Goal: Information Seeking & Learning: Compare options

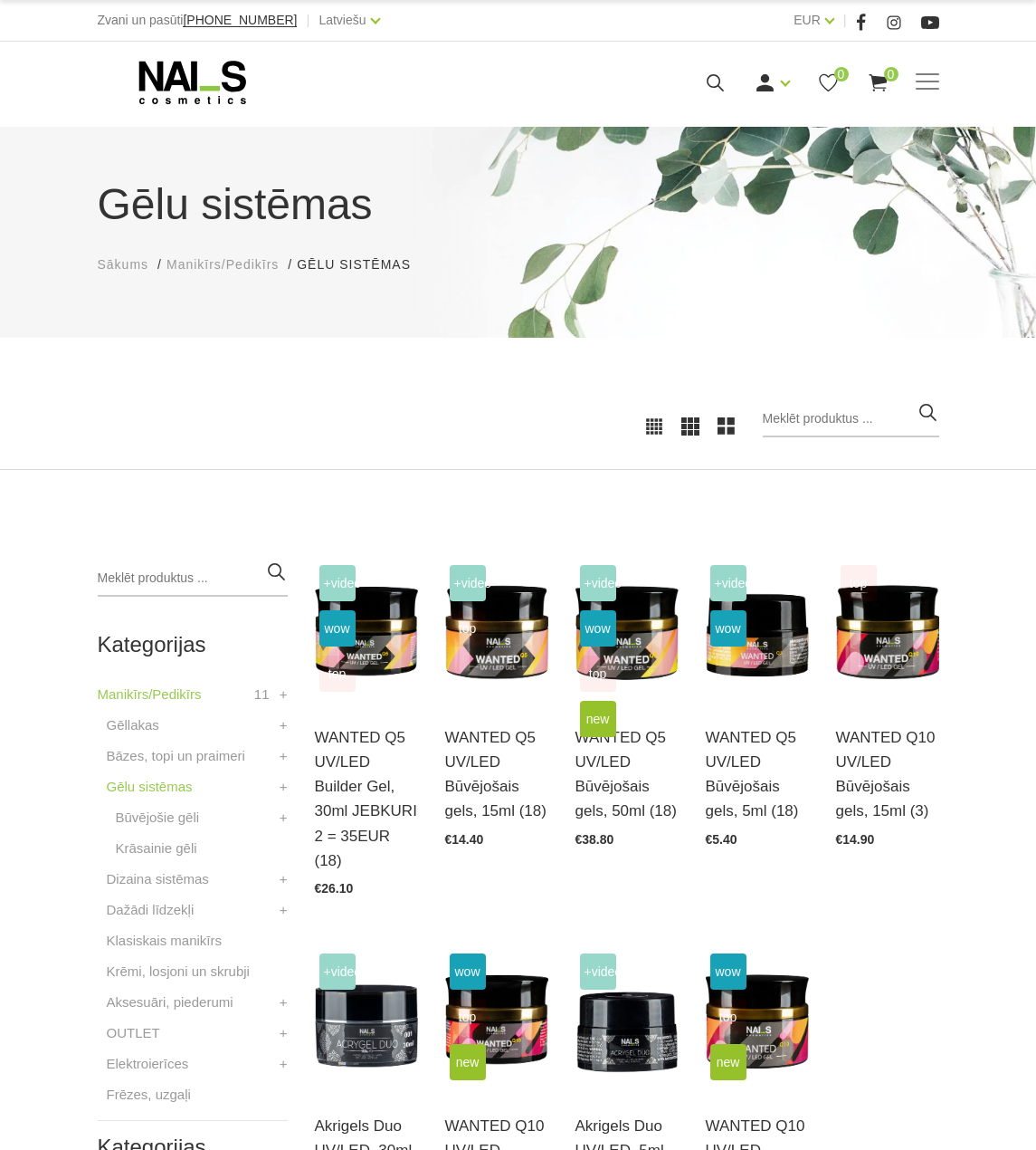
scroll to position [181, 0]
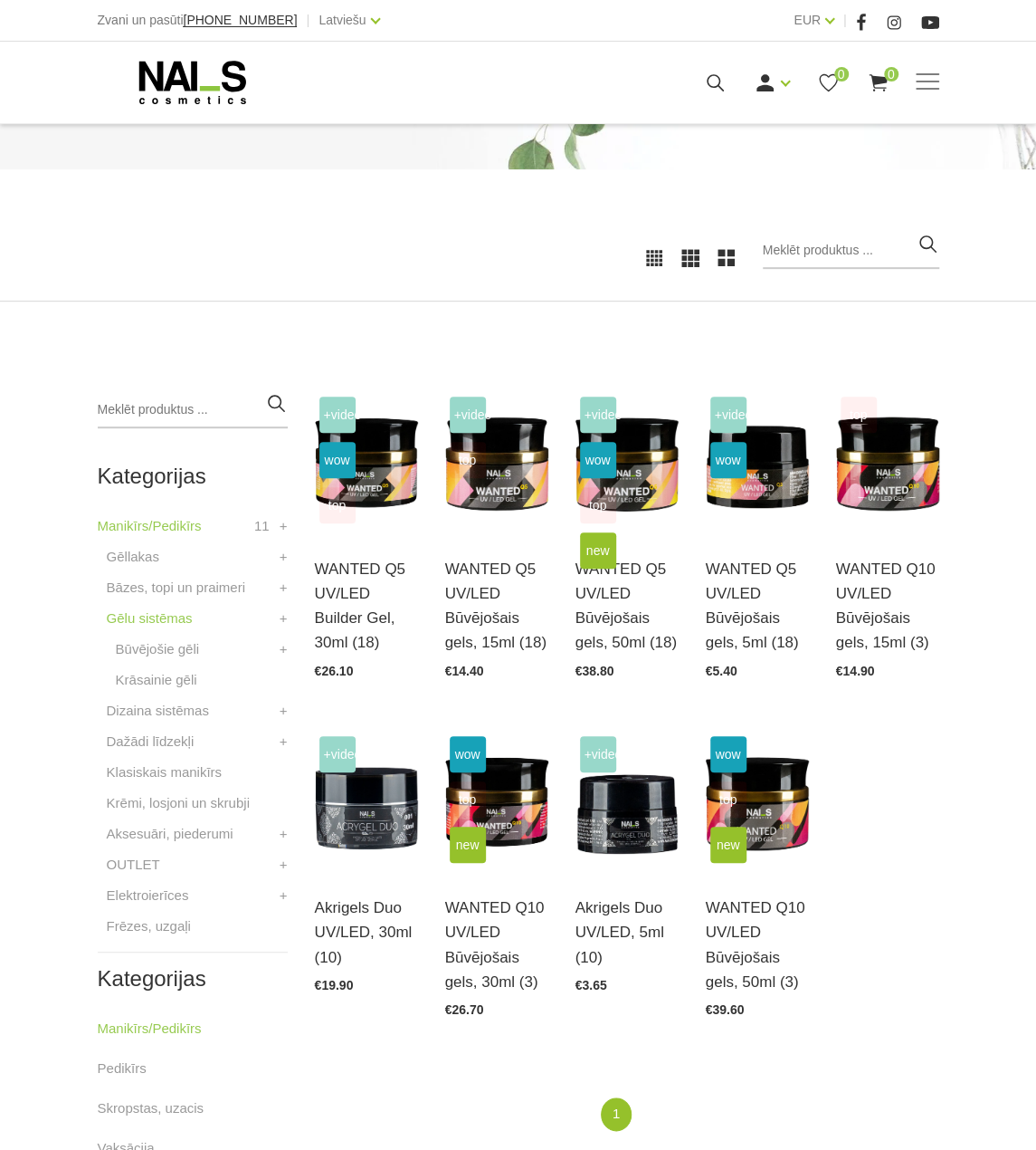
scroll to position [168, 0]
click at [340, 596] on link "Atvērt un izvēlēties" at bounding box center [366, 582] width 103 height 51
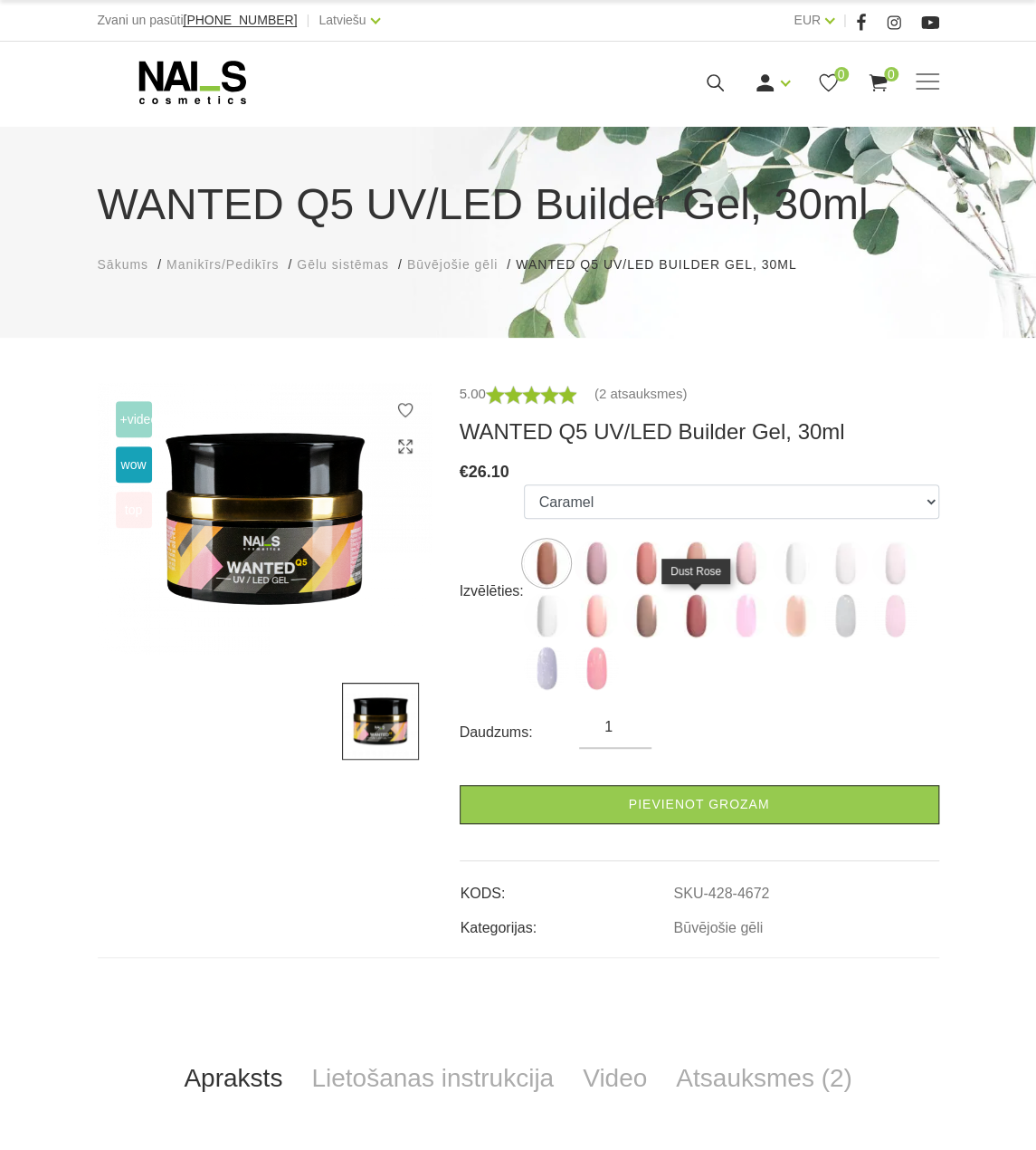
click at [679, 621] on img at bounding box center [695, 615] width 45 height 45
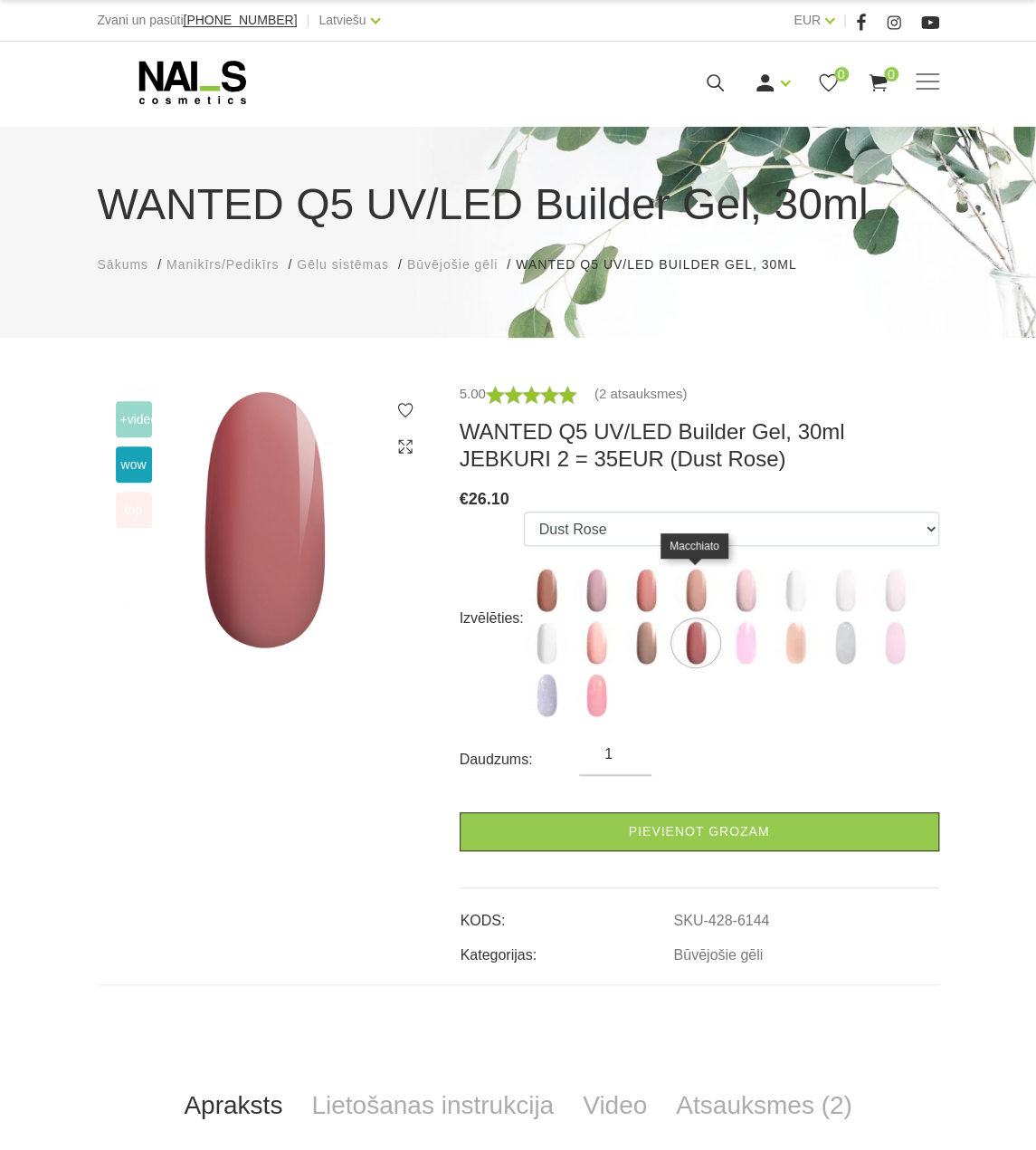
click at [689, 599] on img at bounding box center [695, 590] width 45 height 45
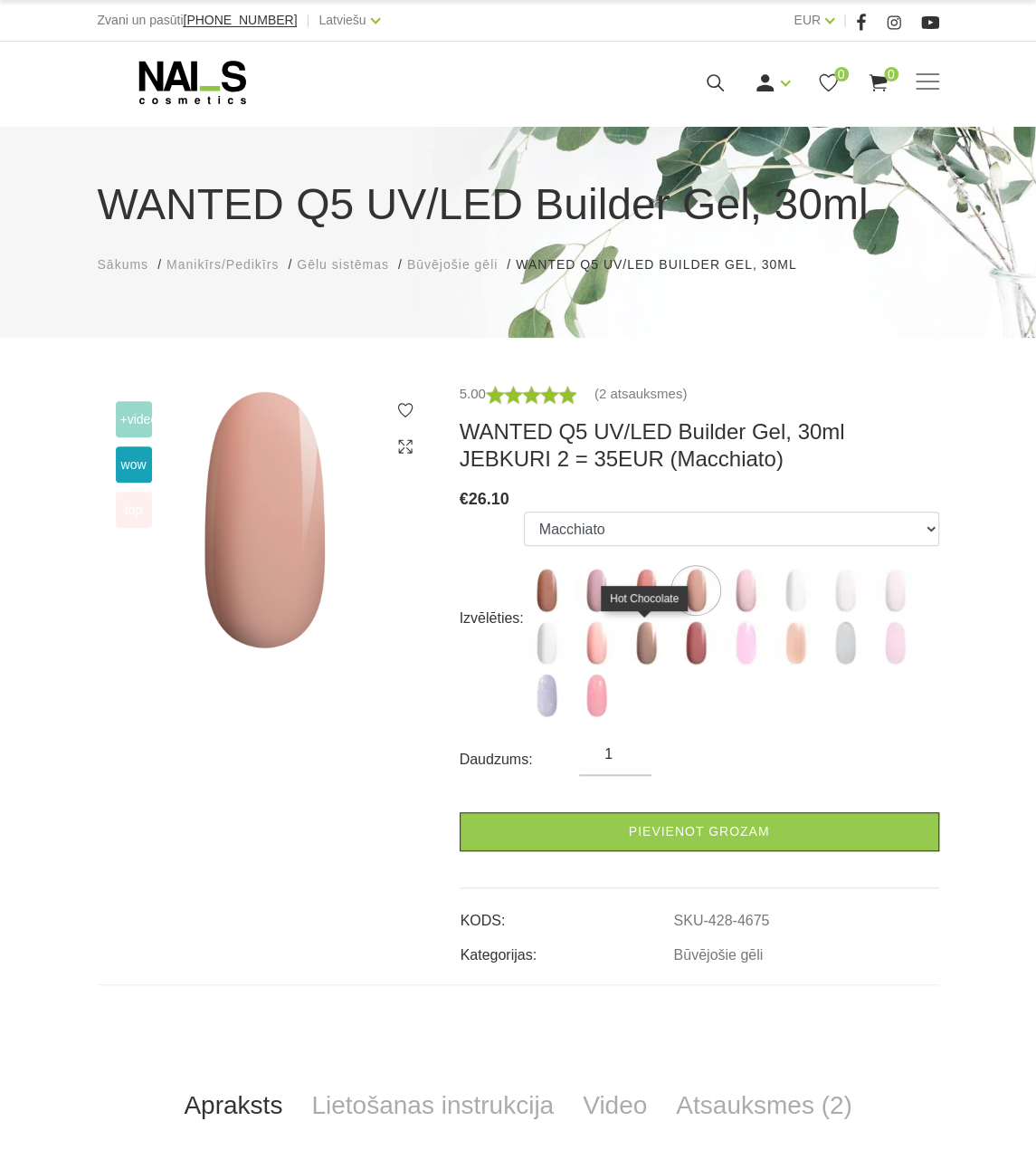
click at [648, 644] on img at bounding box center [646, 642] width 45 height 45
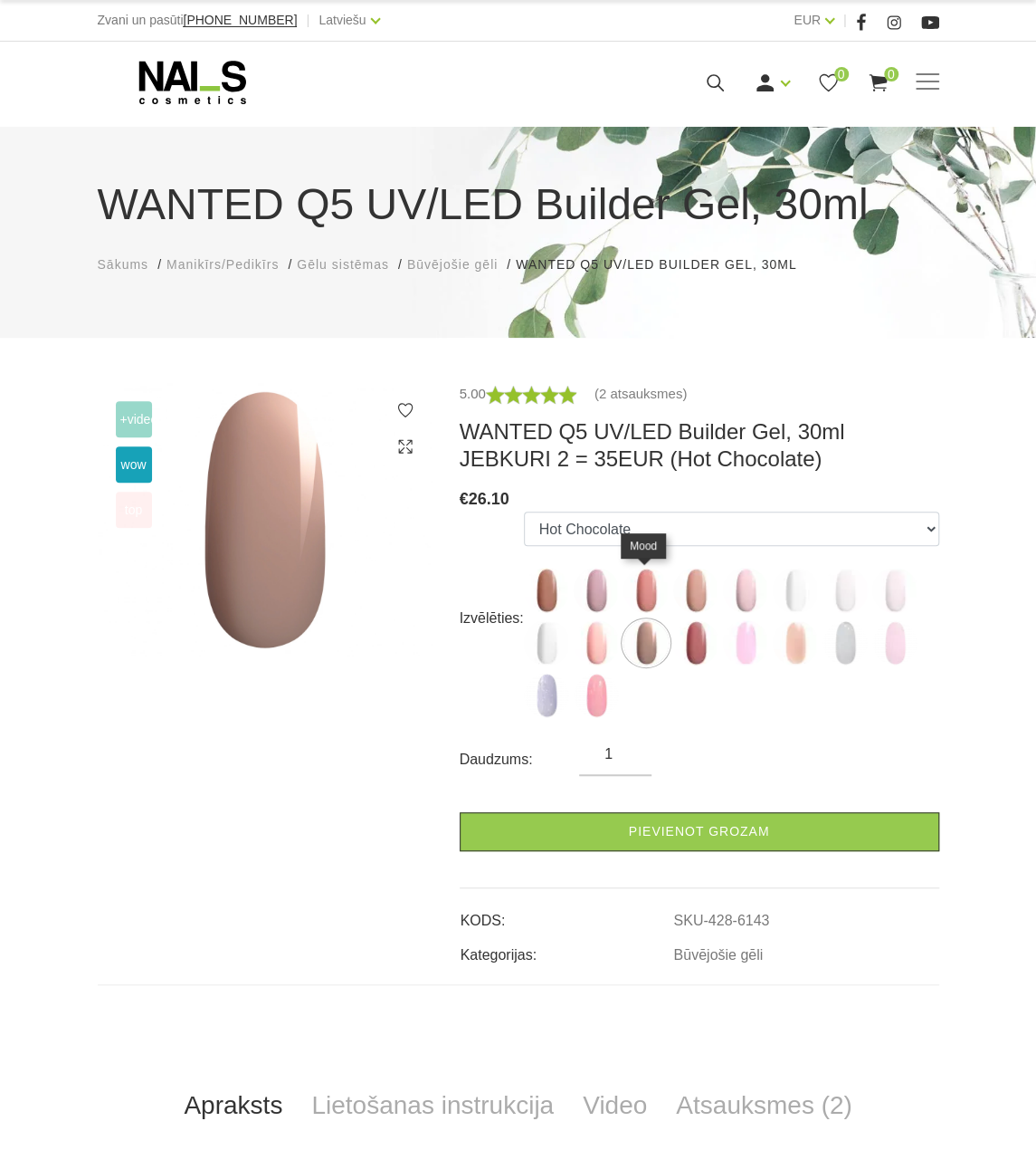
click at [641, 609] on img at bounding box center [646, 590] width 45 height 45
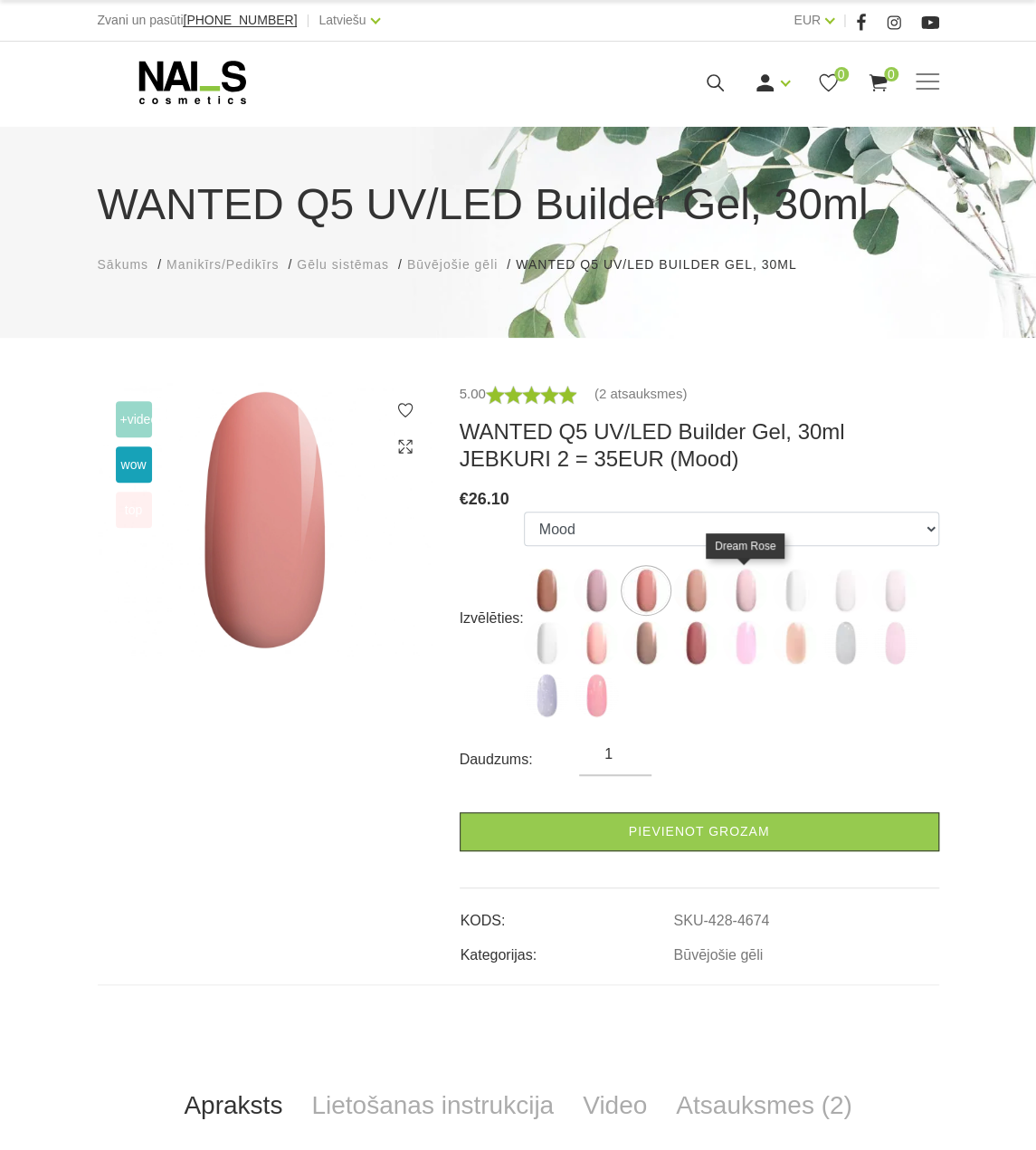
click at [742, 600] on img at bounding box center [745, 590] width 45 height 45
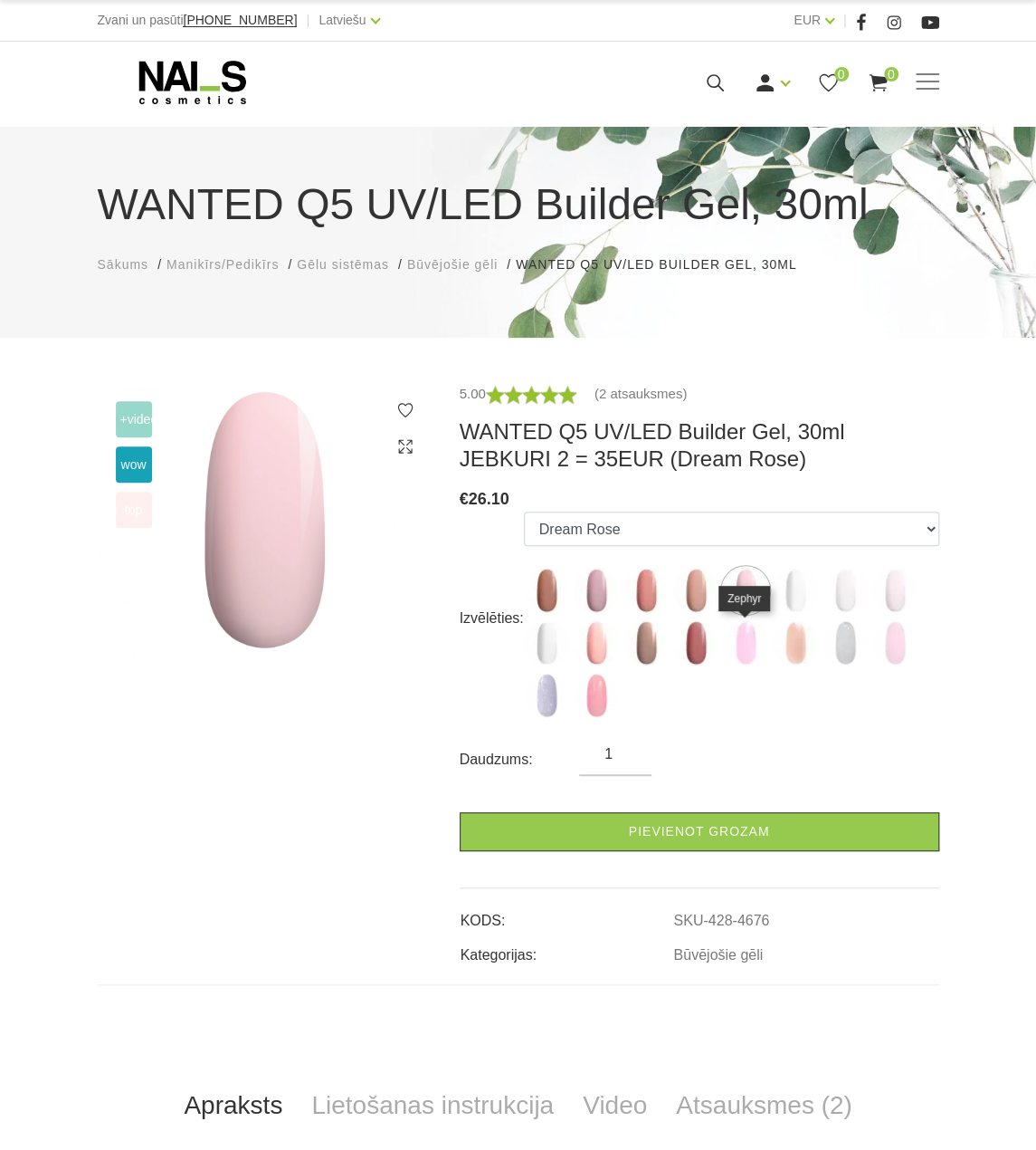
click at [752, 646] on img at bounding box center [745, 642] width 45 height 45
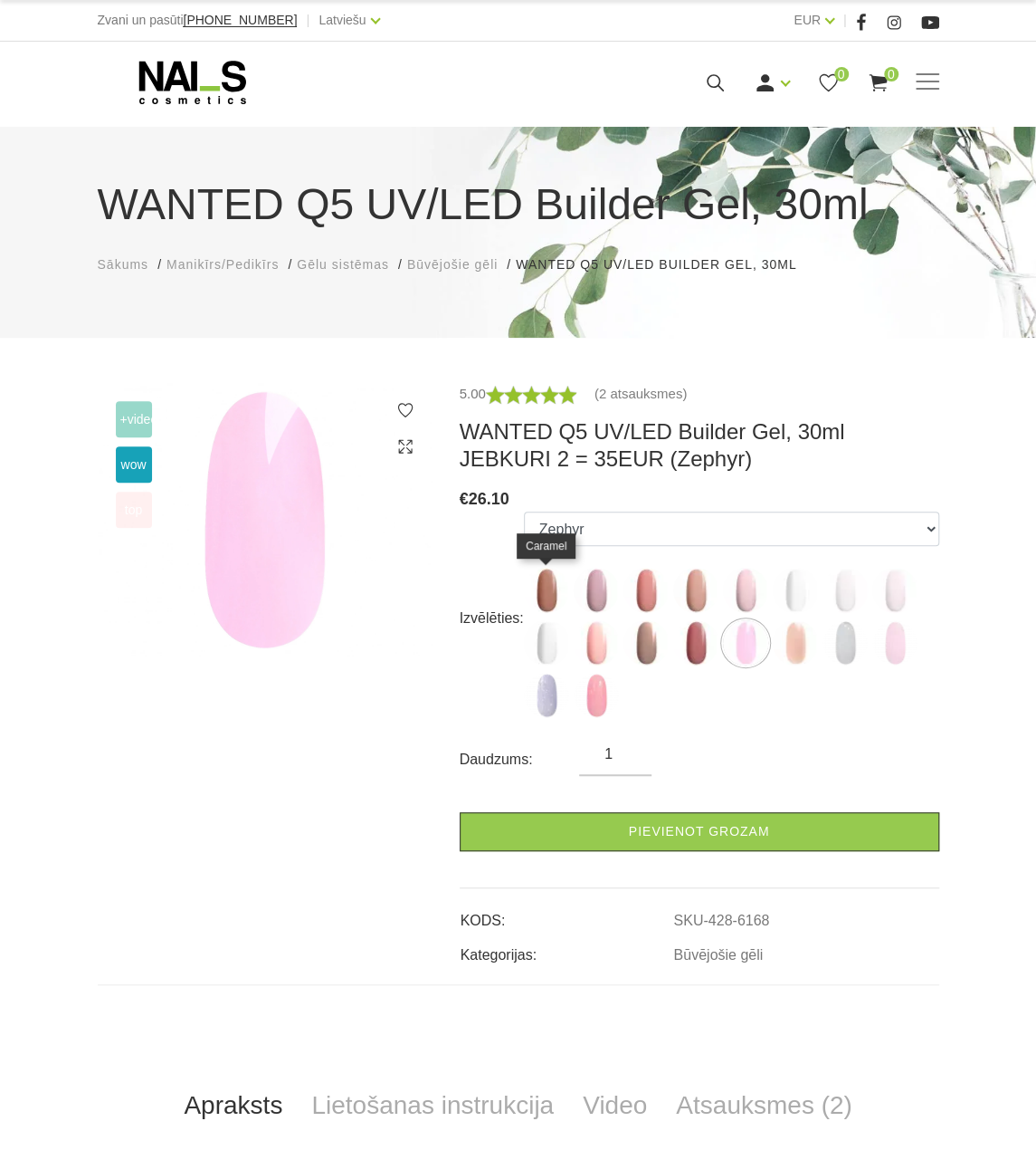
click at [532, 590] on img at bounding box center [546, 590] width 45 height 45
select select "4672"
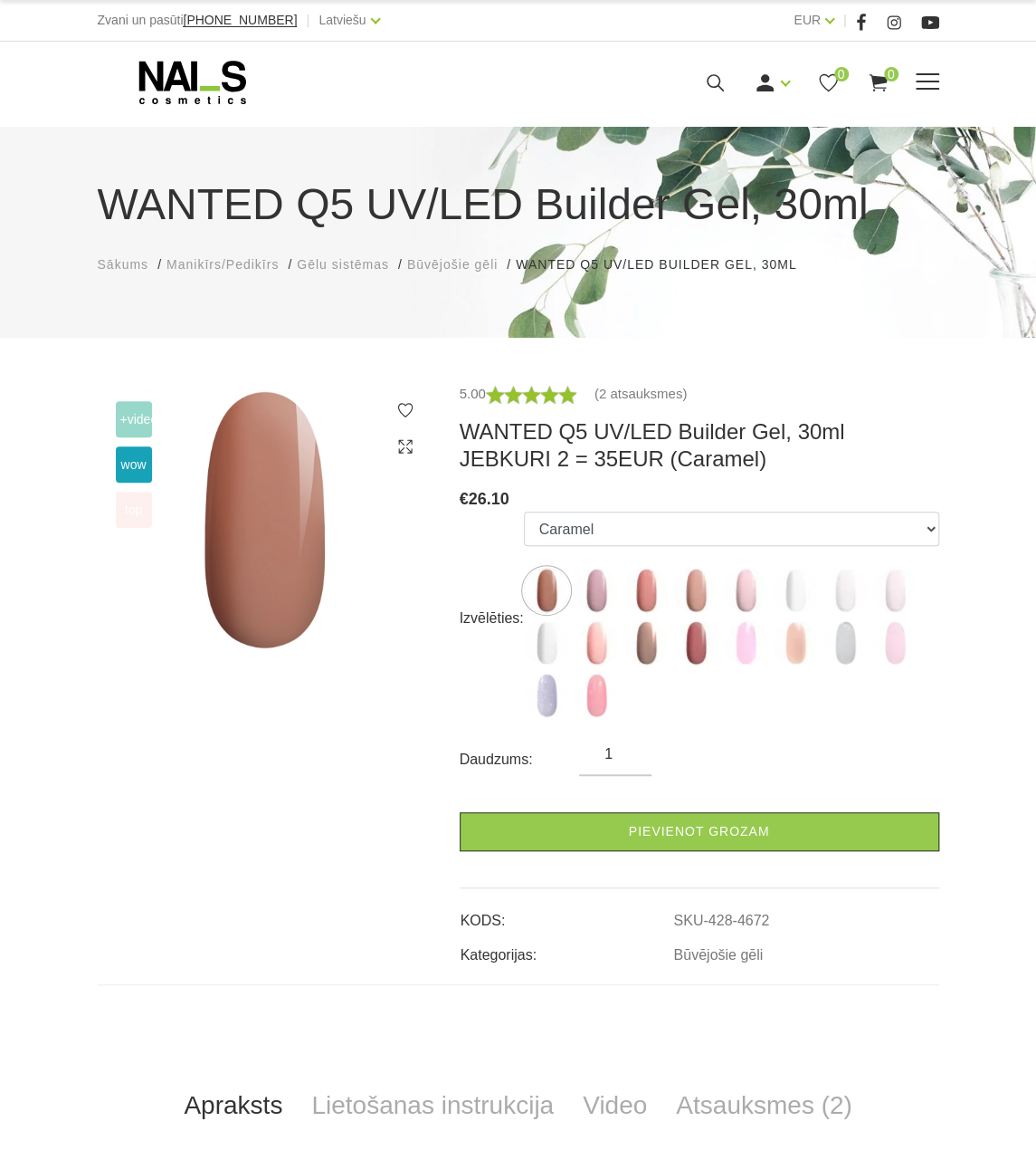
click at [930, 82] on span at bounding box center [928, 82] width 24 height 2
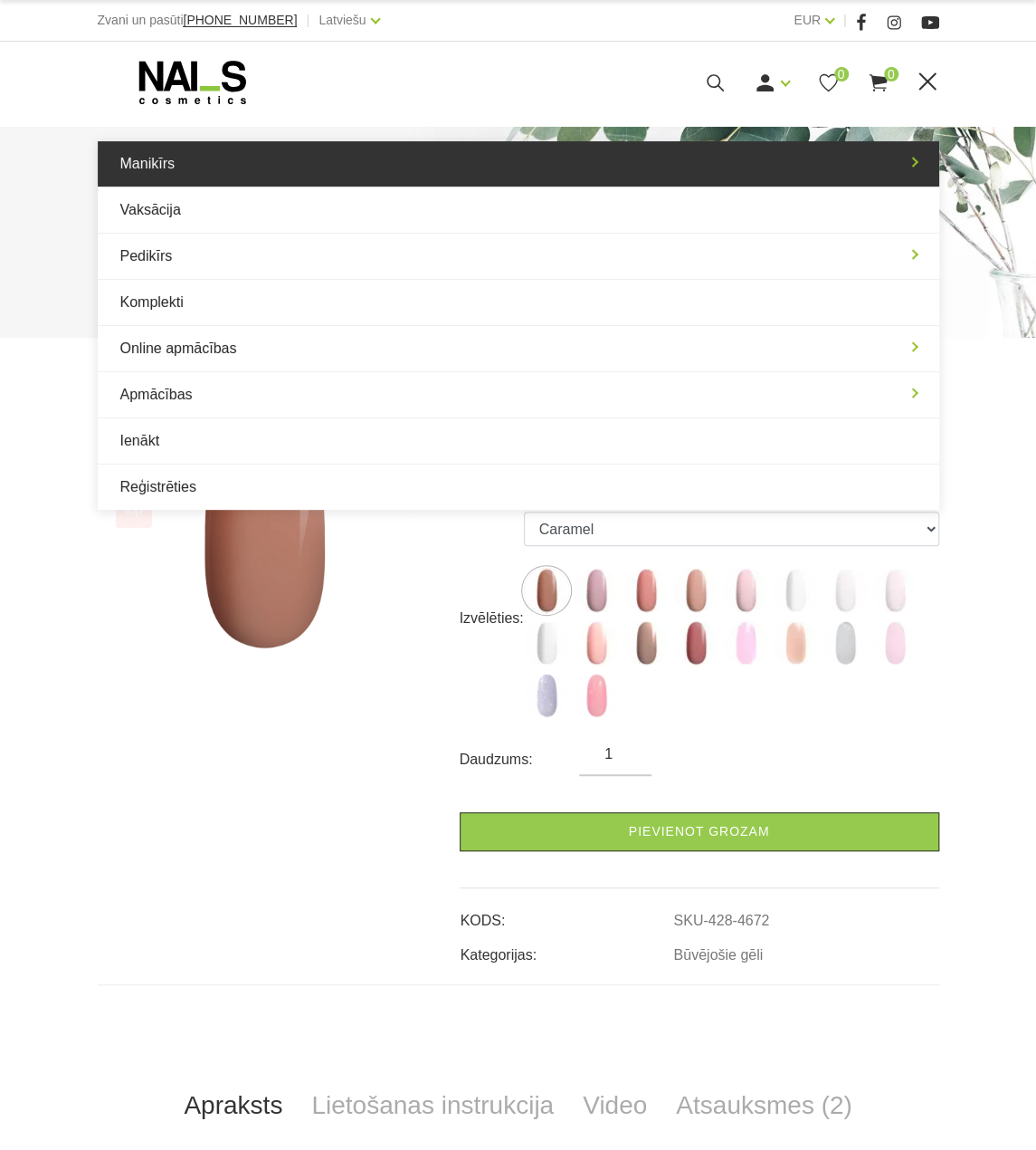
click at [405, 163] on link "Manikīrs" at bounding box center [519, 163] width 842 height 45
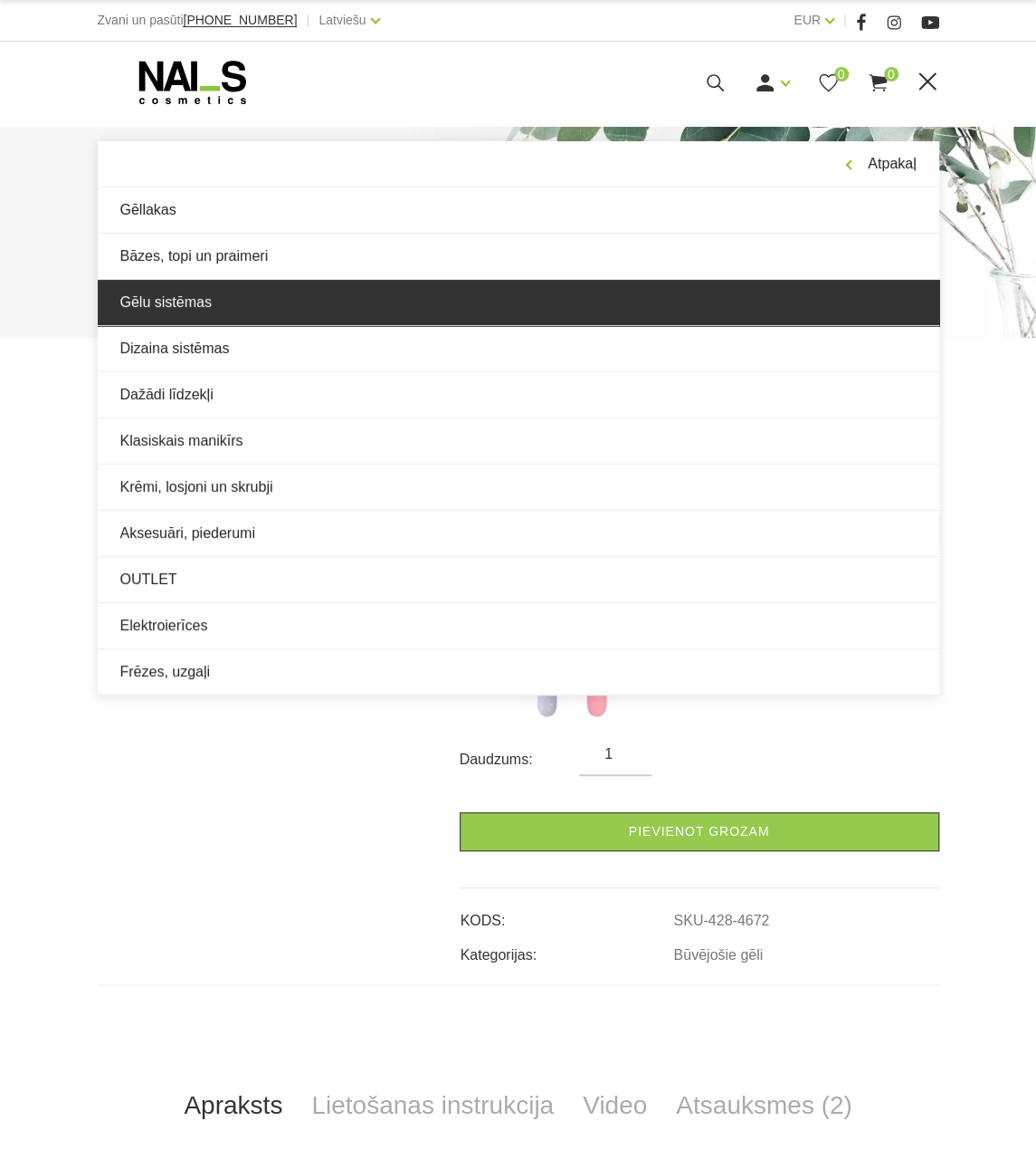
click at [397, 289] on link "Gēlu sistēmas" at bounding box center [519, 302] width 842 height 45
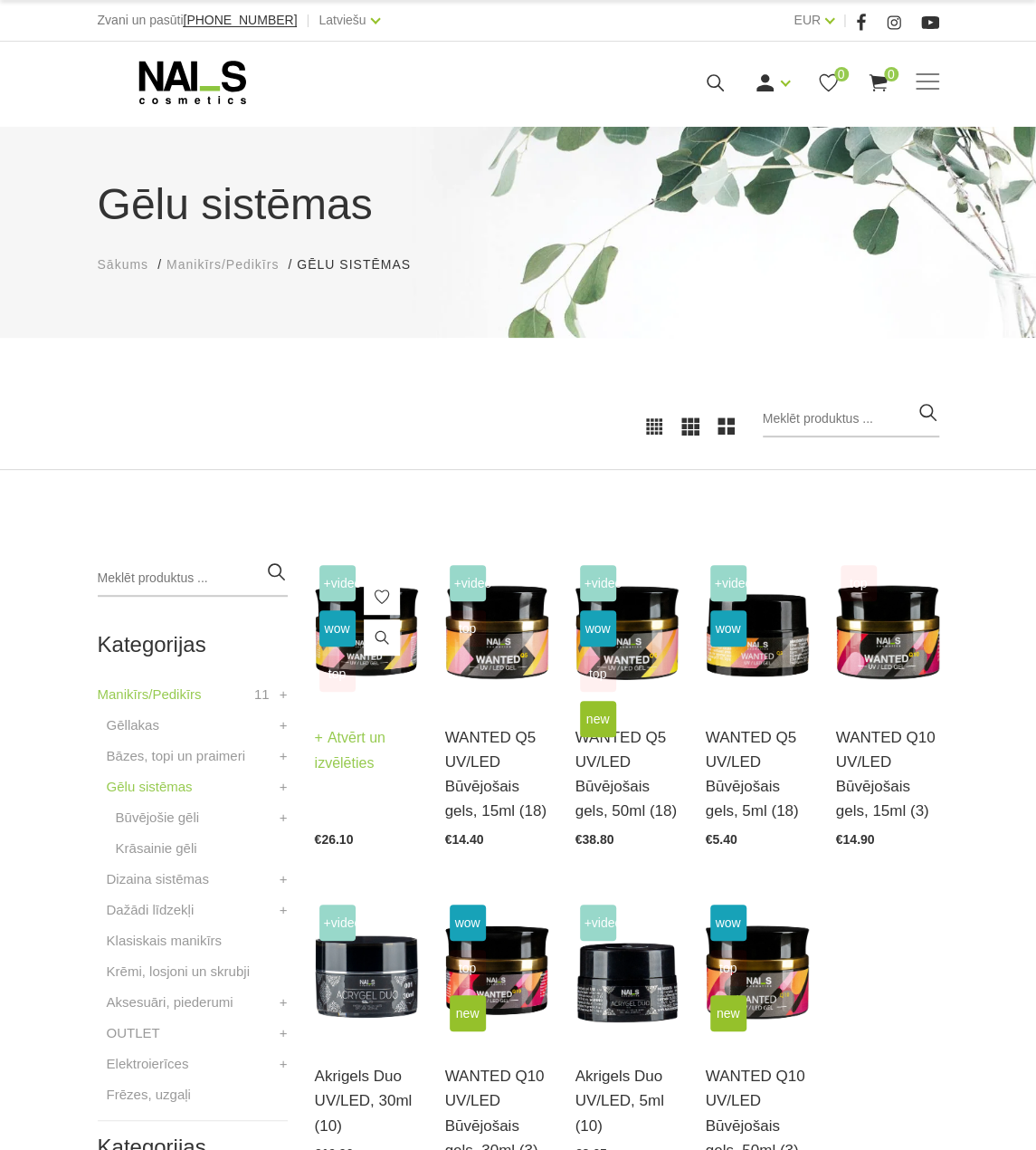
click at [342, 768] on link "Atvērt un izvēlēties" at bounding box center [366, 750] width 103 height 51
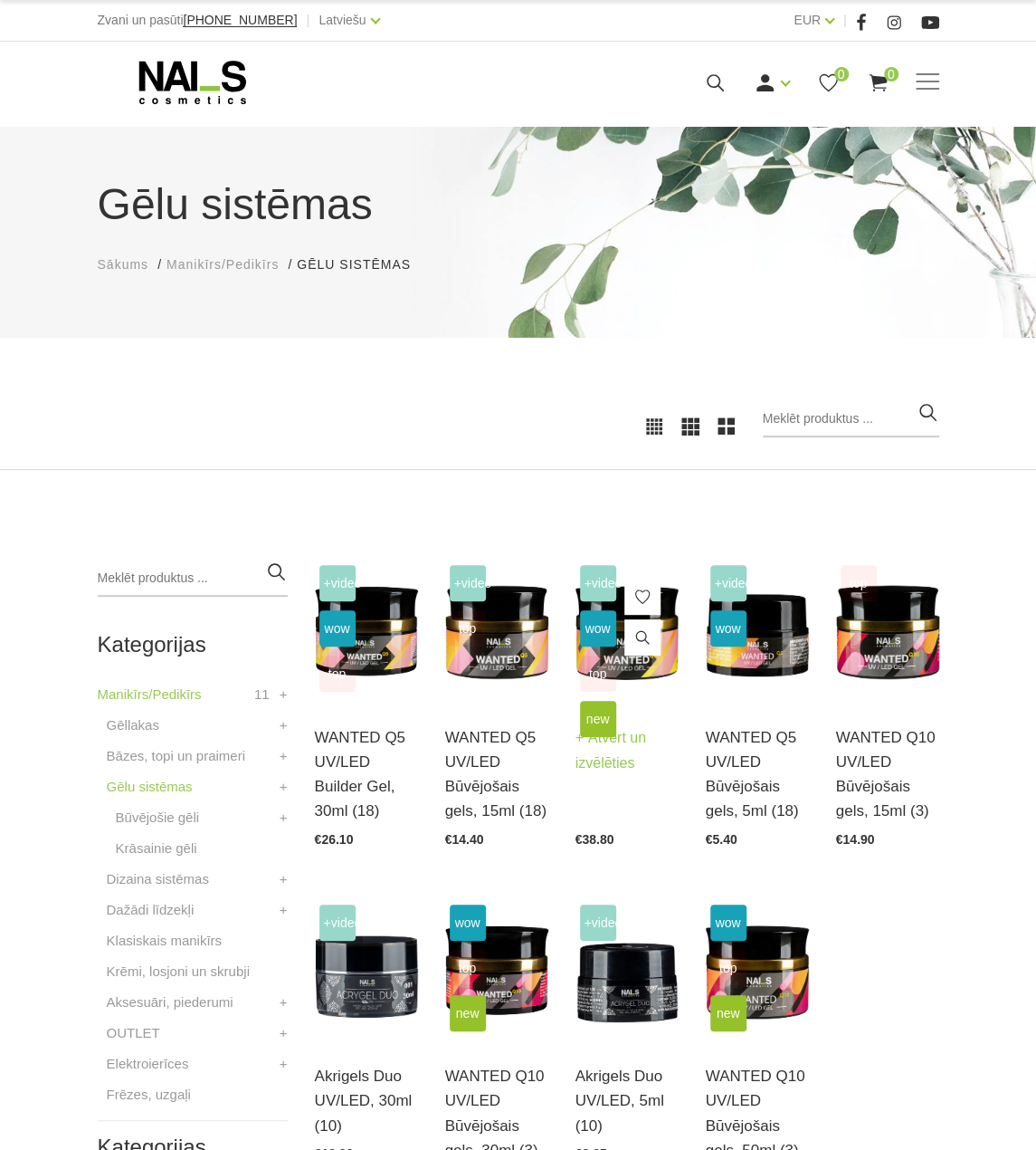
click at [630, 810] on h3 "WANTED Q5 UV/LED Būvējošais gels, 50ml (18)" at bounding box center [627, 774] width 103 height 99
click at [615, 767] on link "Atvērt un izvēlēties" at bounding box center [627, 750] width 103 height 51
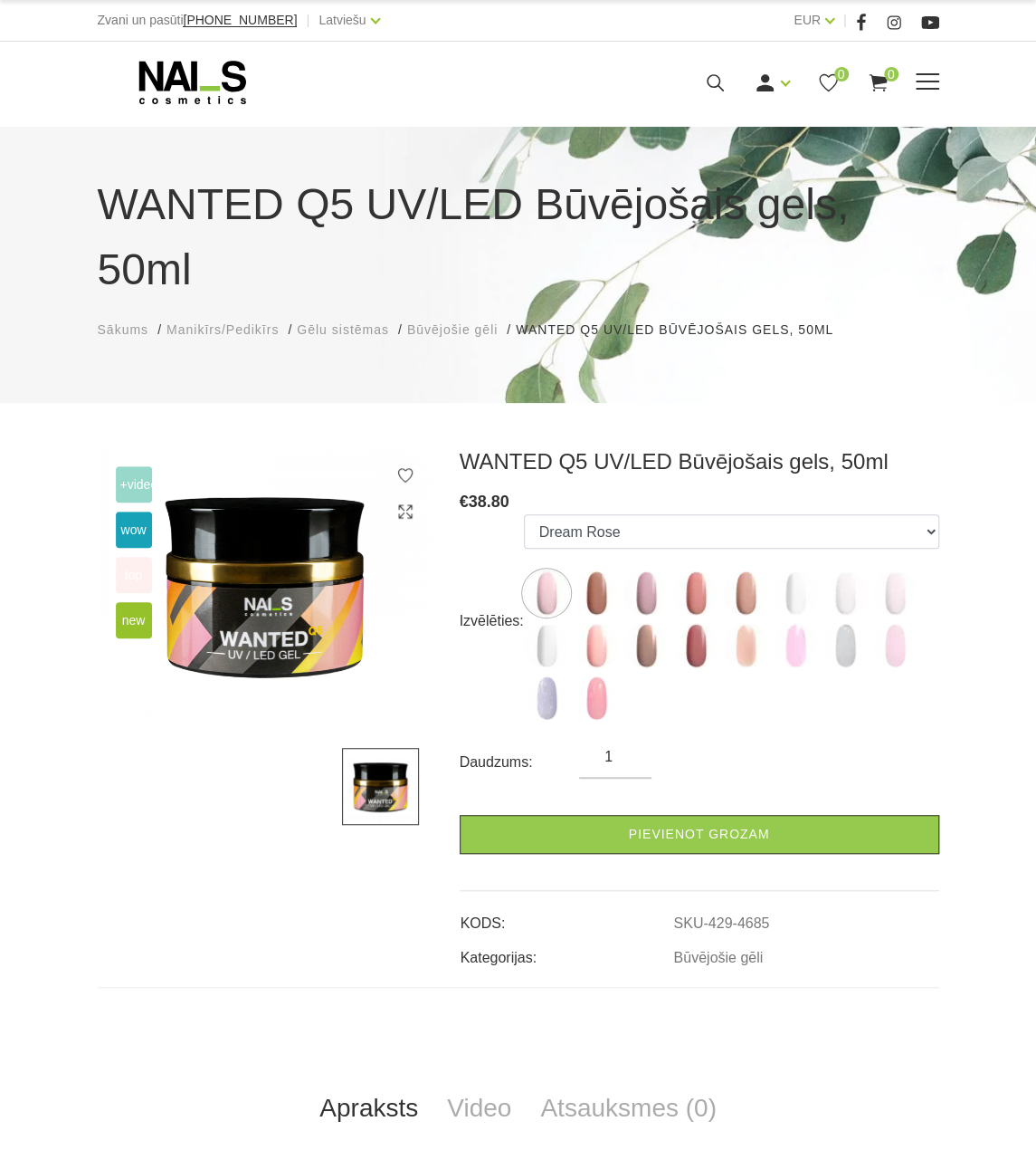
click at [715, 90] on icon at bounding box center [715, 83] width 23 height 23
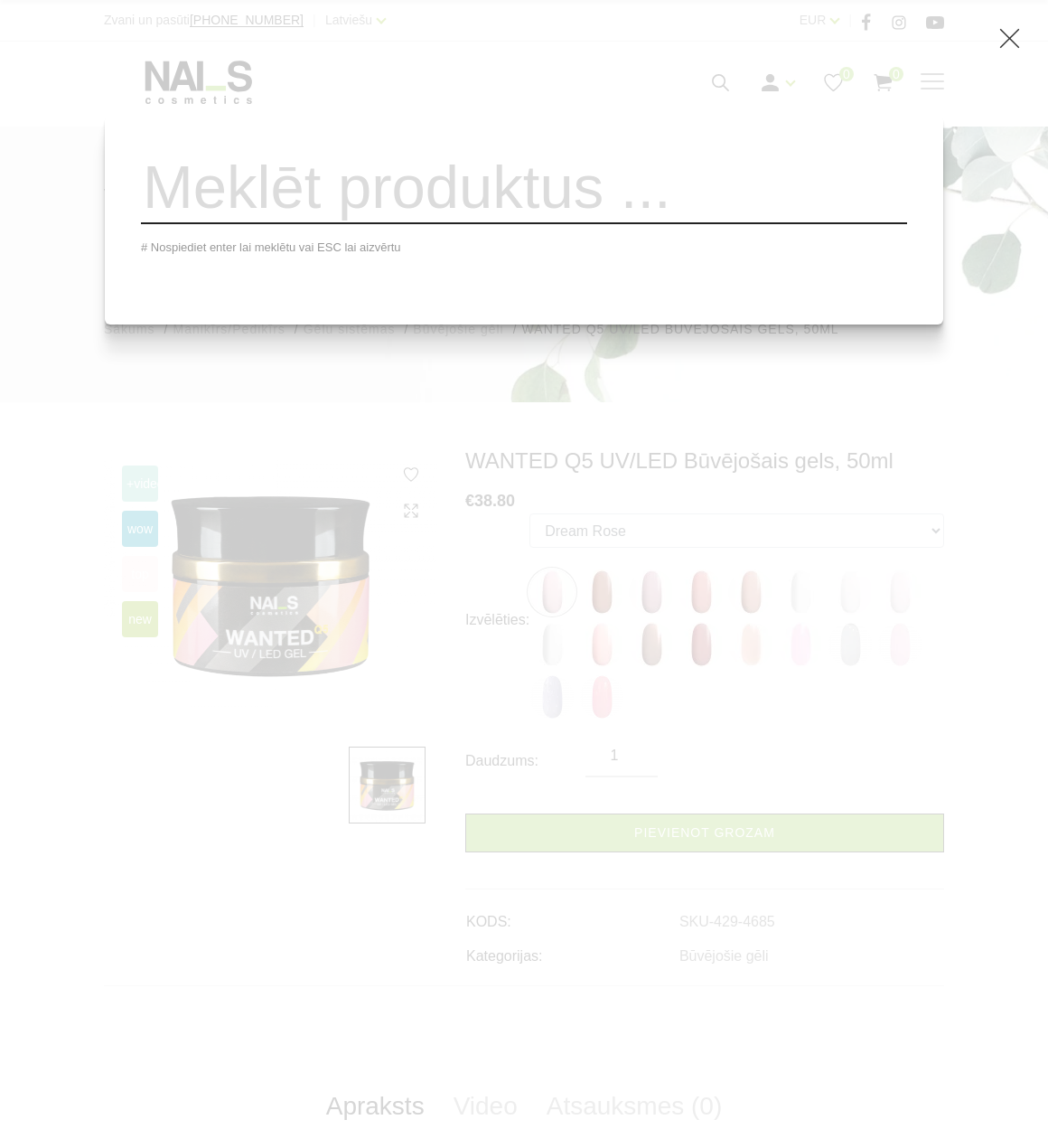
drag, startPoint x: 368, startPoint y: 404, endPoint x: 147, endPoint y: 23, distance: 440.5
click at [368, 403] on div "# Nospiediet enter lai meklētu vai ESC lai aizvērtu" at bounding box center [524, 574] width 1048 height 1148
click at [1003, 44] on icon at bounding box center [1009, 38] width 23 height 23
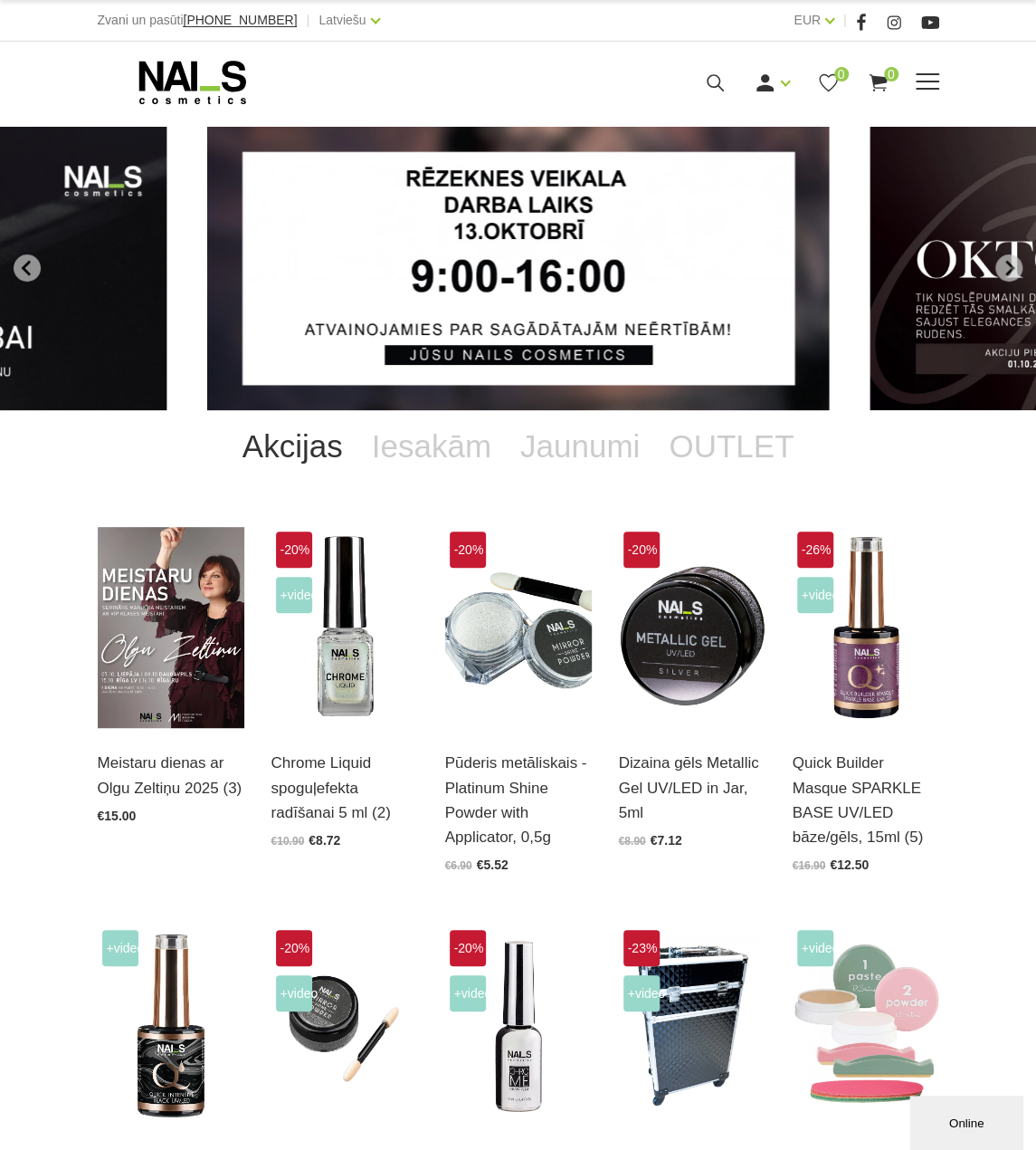
click at [919, 78] on span at bounding box center [928, 82] width 24 height 18
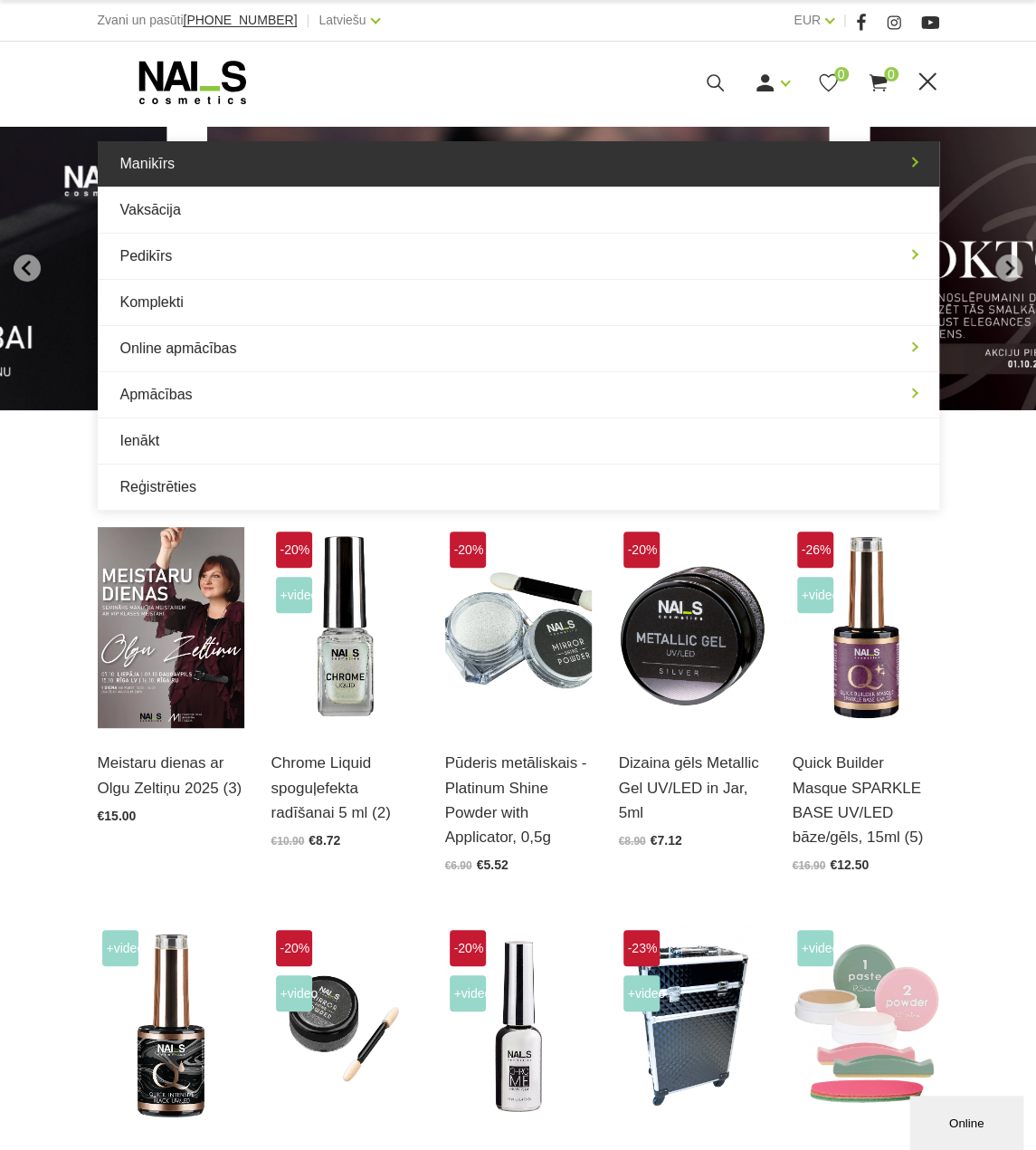
click at [377, 167] on link "Manikīrs" at bounding box center [519, 163] width 842 height 45
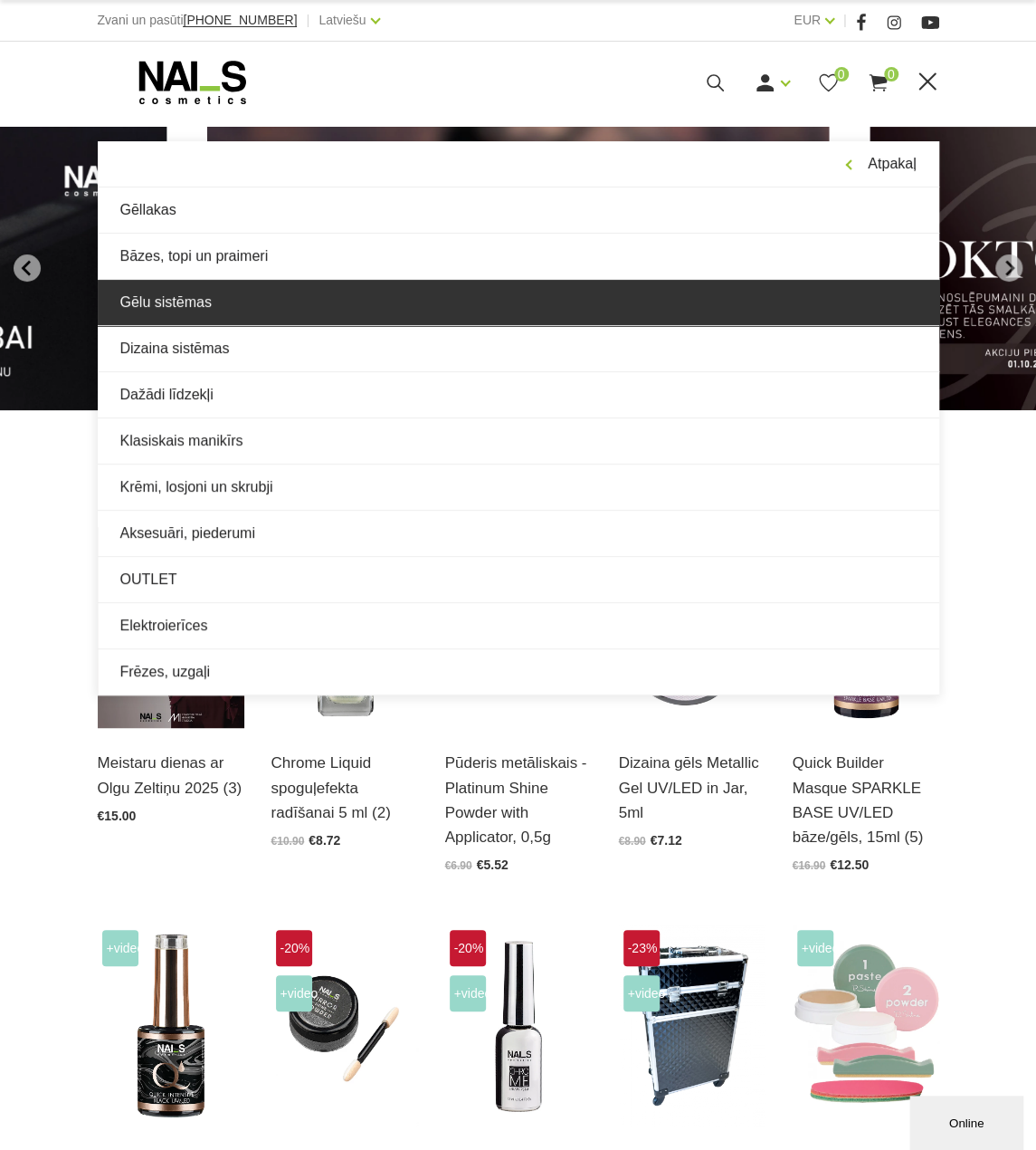
click at [335, 298] on link "Gēlu sistēmas" at bounding box center [519, 302] width 842 height 45
click at [203, 301] on link "Gēlu sistēmas" at bounding box center [519, 302] width 842 height 45
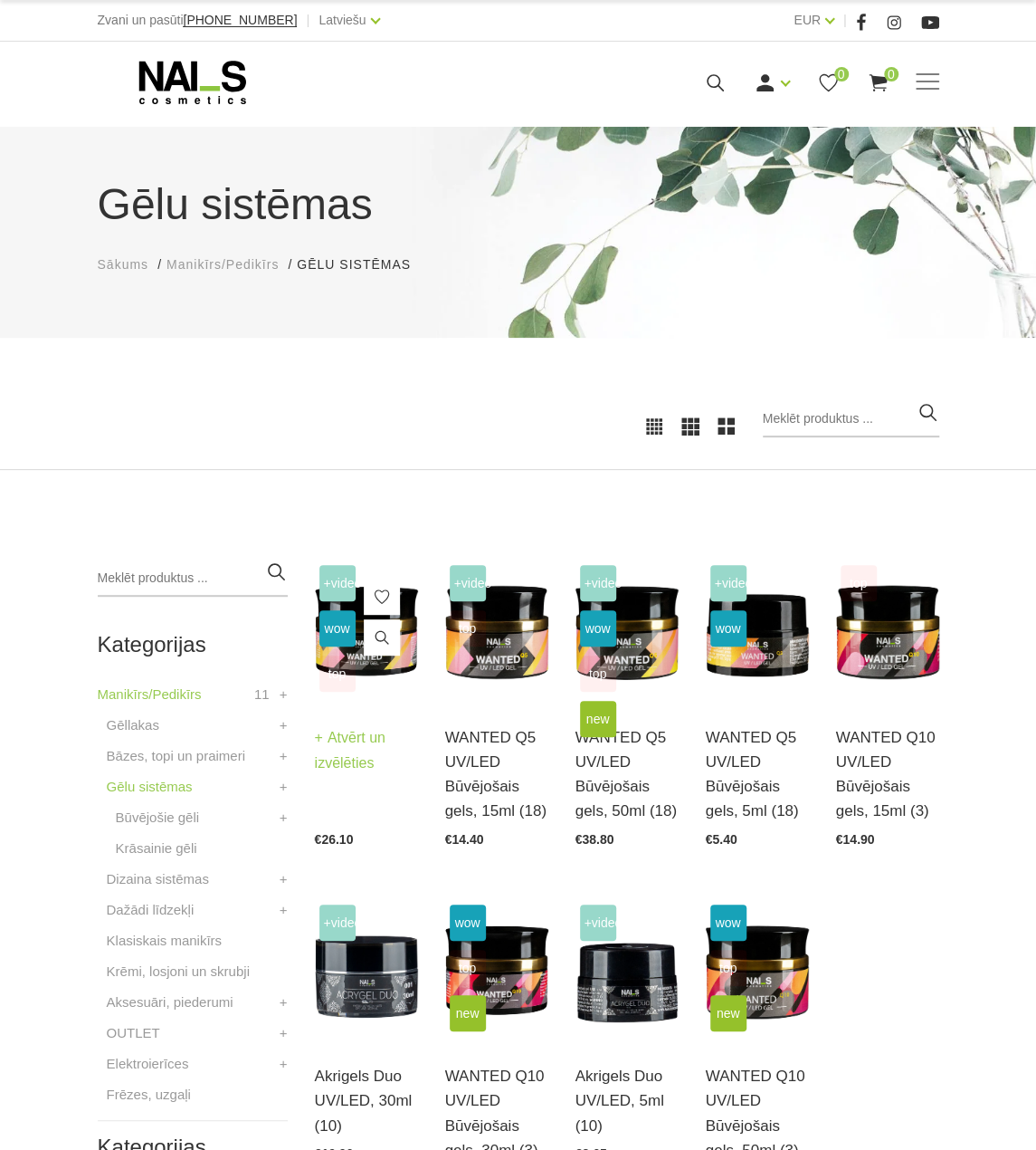
click at [351, 767] on link "Atvērt un izvēlēties" at bounding box center [366, 750] width 103 height 51
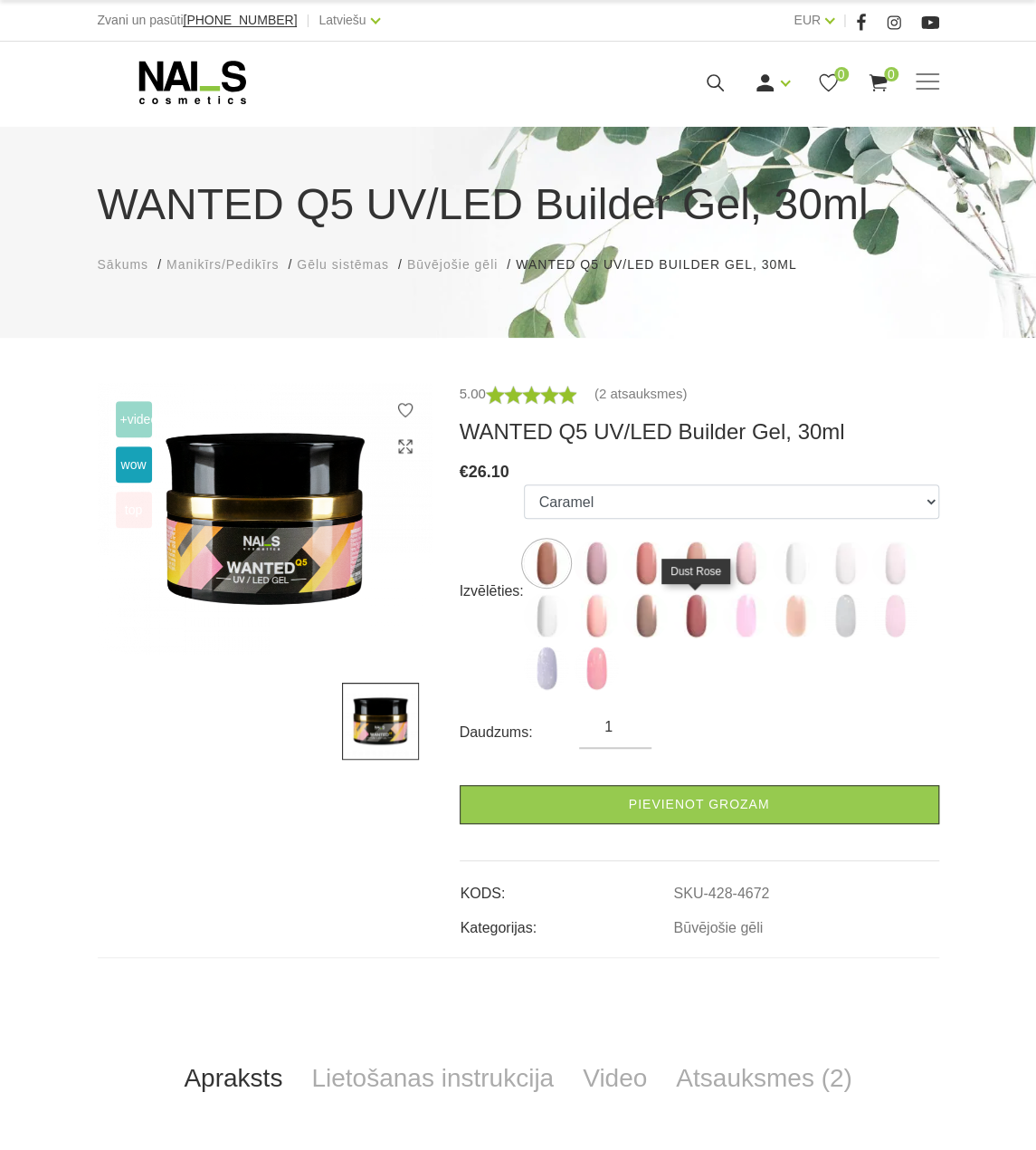
click at [679, 615] on img at bounding box center [695, 615] width 45 height 45
select select "6144"
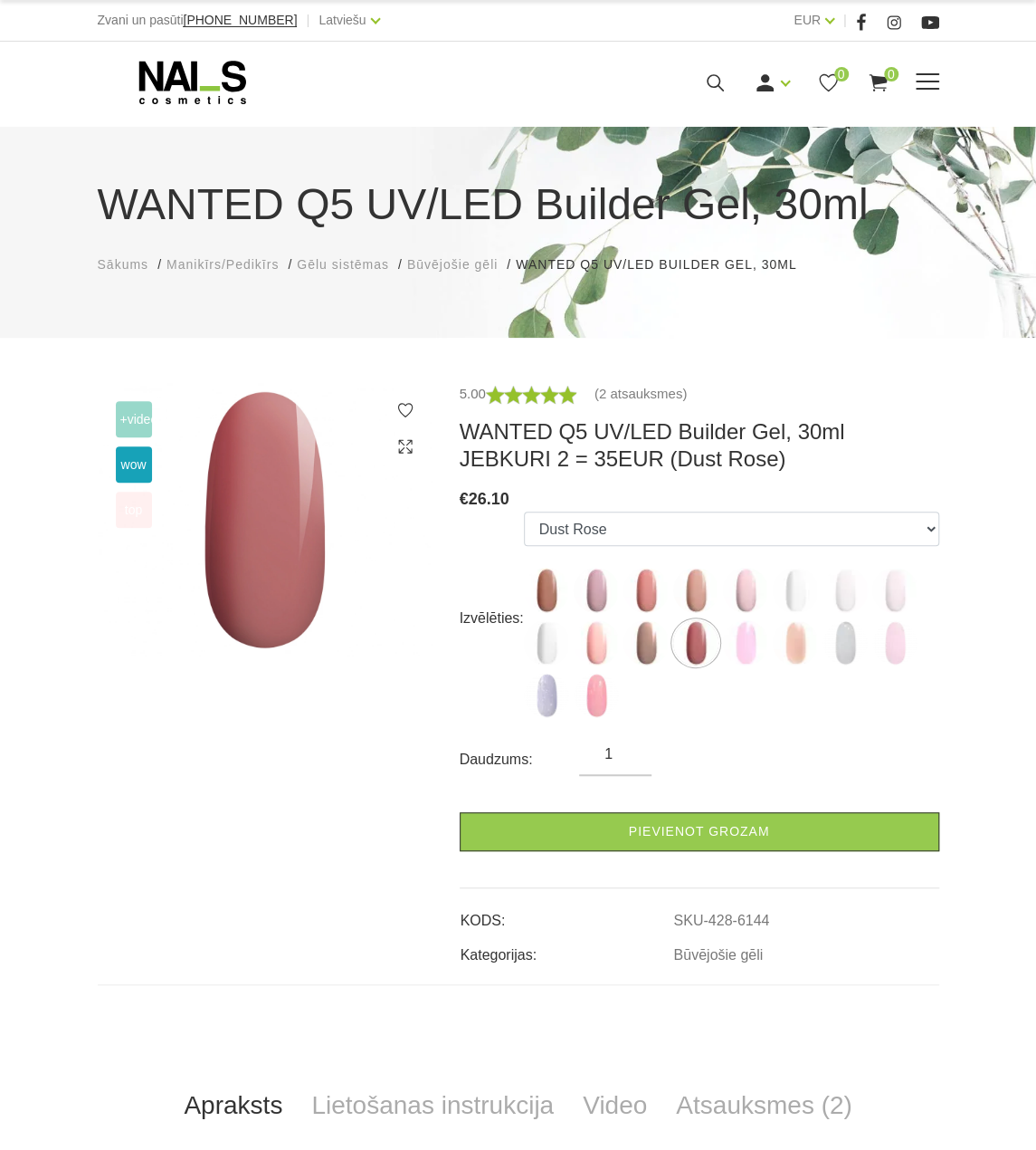
click at [191, 78] on use at bounding box center [191, 82] width 107 height 43
